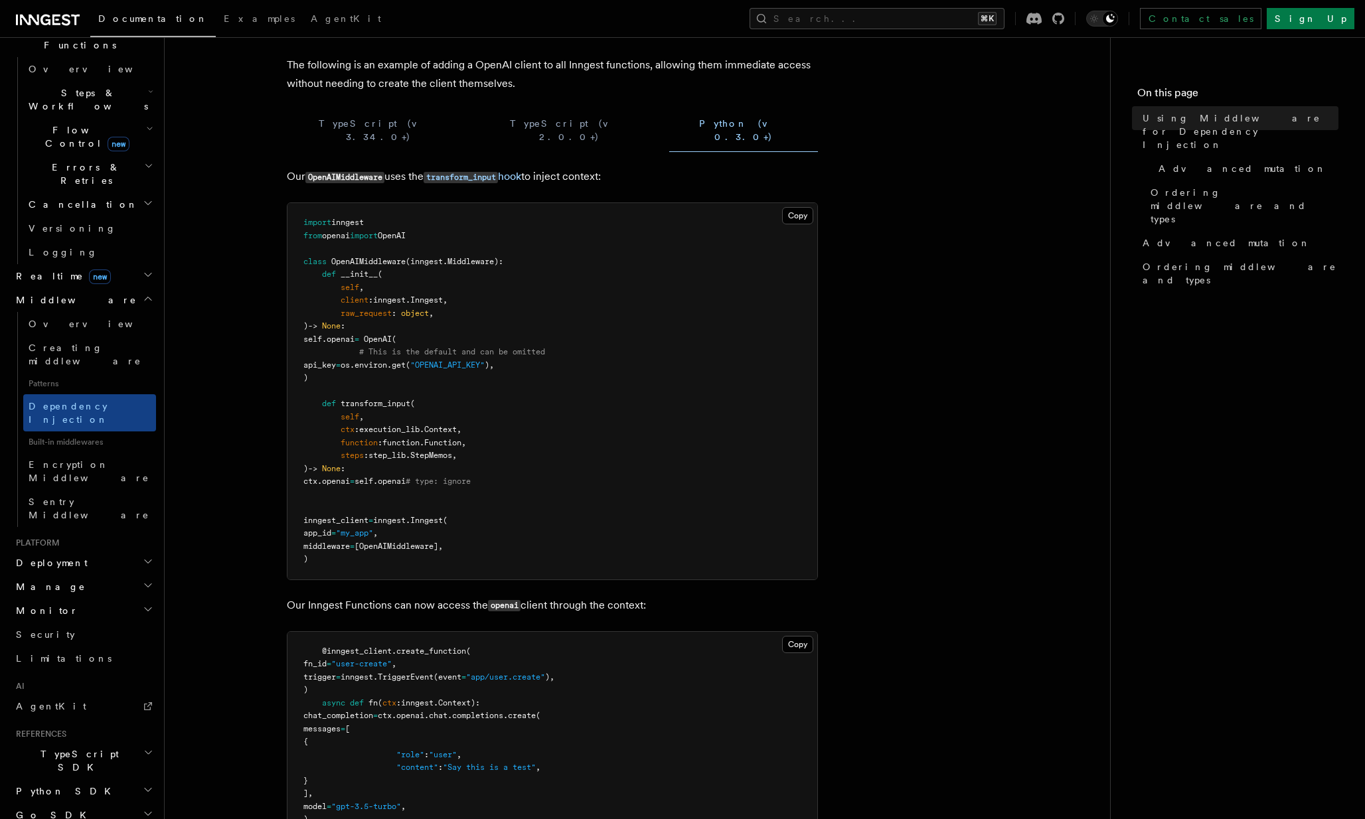
scroll to position [119, 0]
click at [801, 208] on button "Copy Copied" at bounding box center [797, 216] width 31 height 17
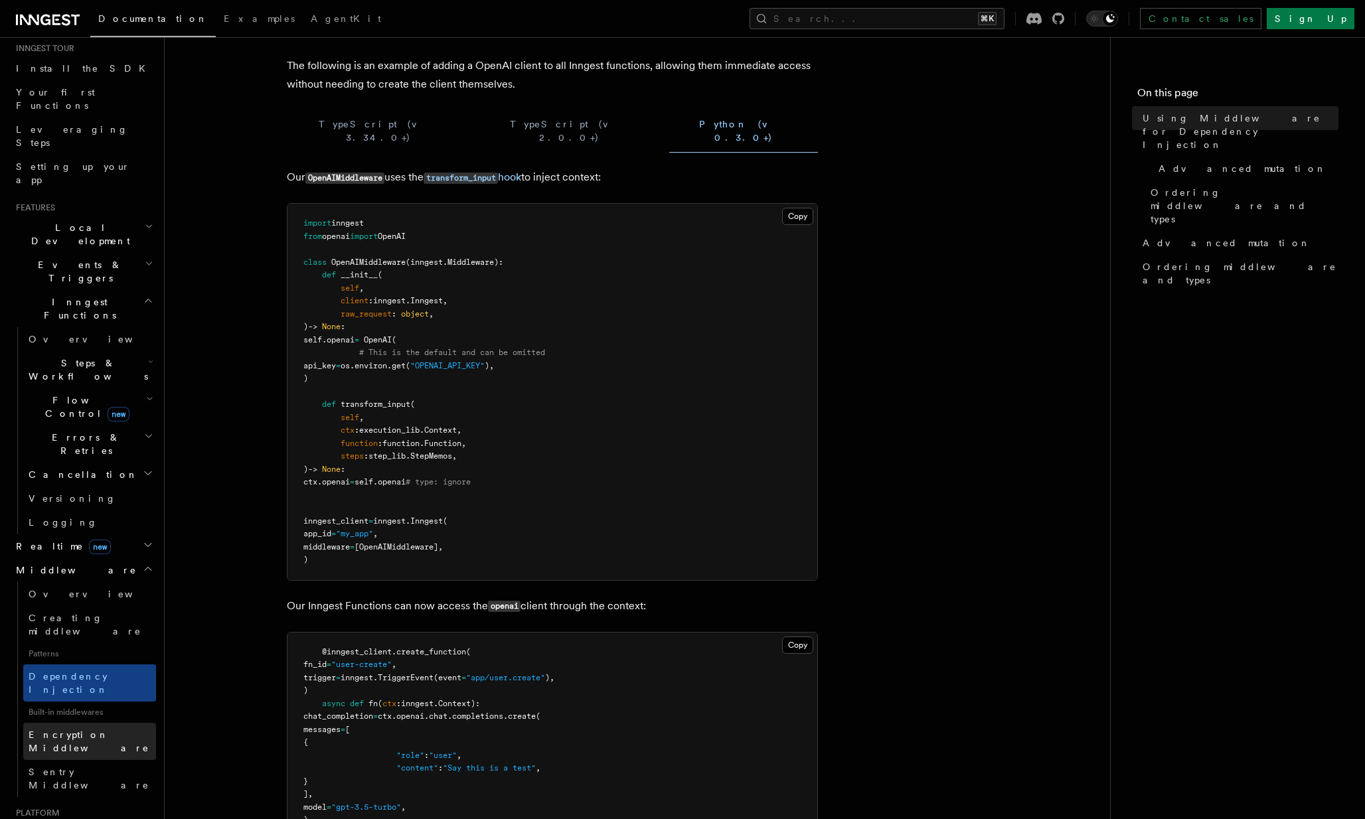
scroll to position [130, 0]
click at [113, 356] on h2 "Steps & Workflows" at bounding box center [89, 374] width 133 height 37
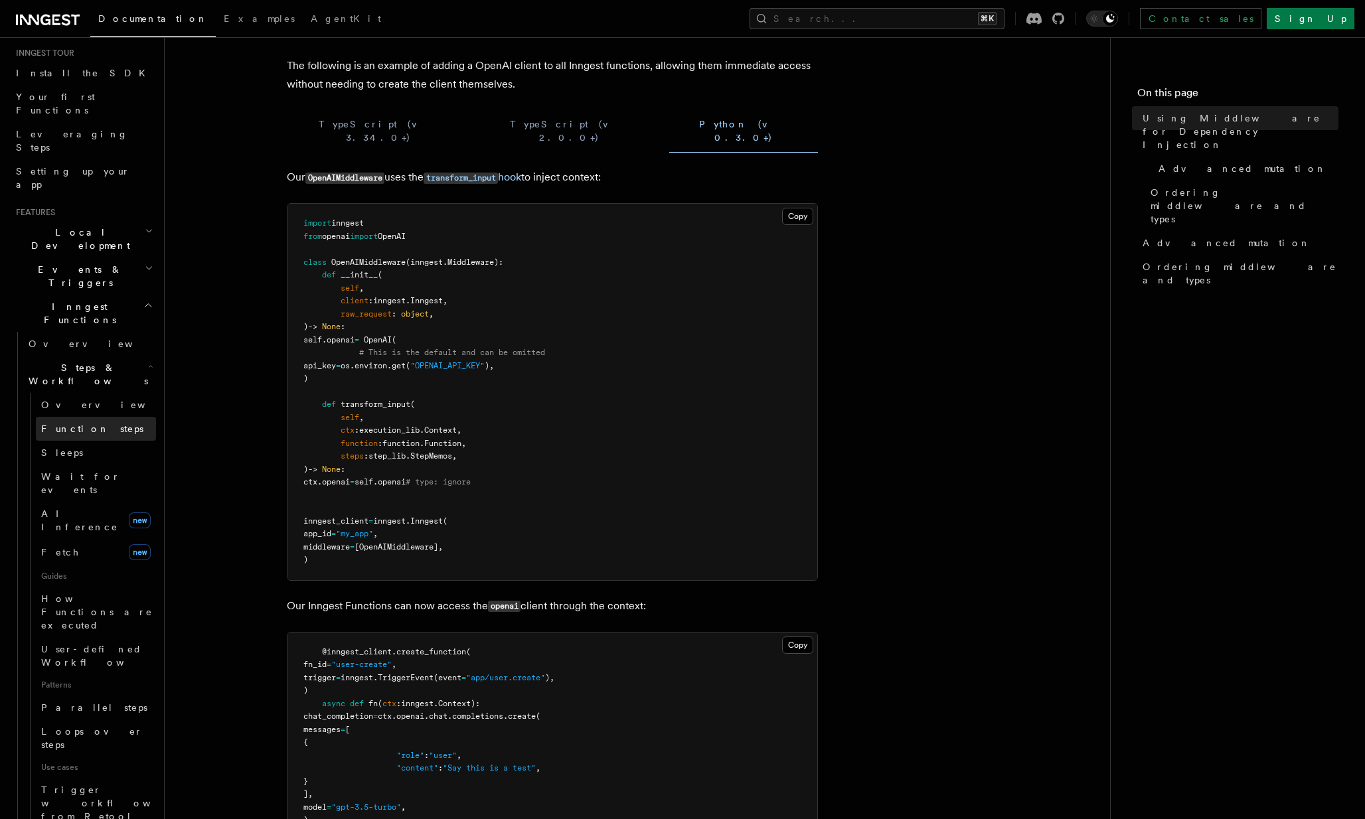
click at [94, 423] on span "Function steps" at bounding box center [92, 428] width 102 height 11
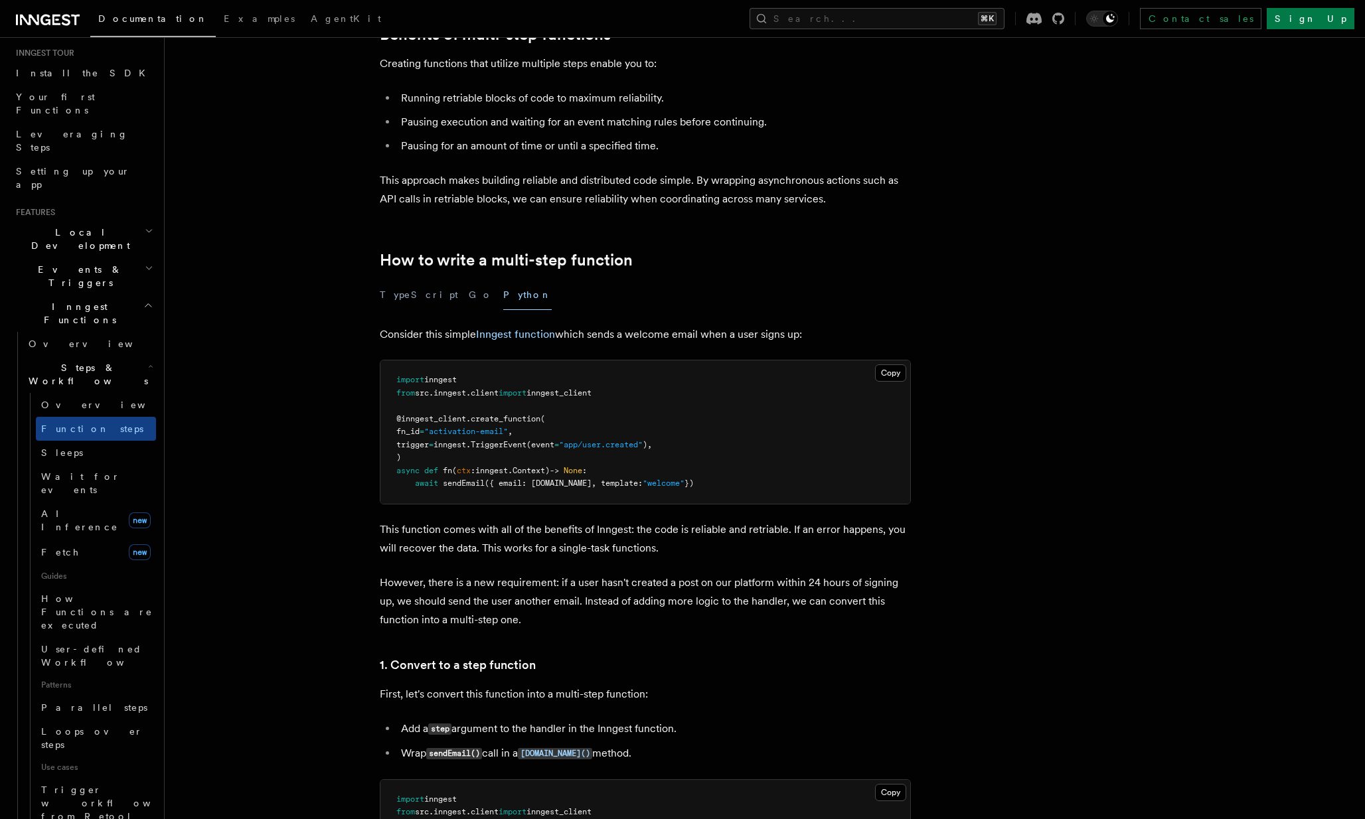
scroll to position [230, 0]
